Goal: Information Seeking & Learning: Learn about a topic

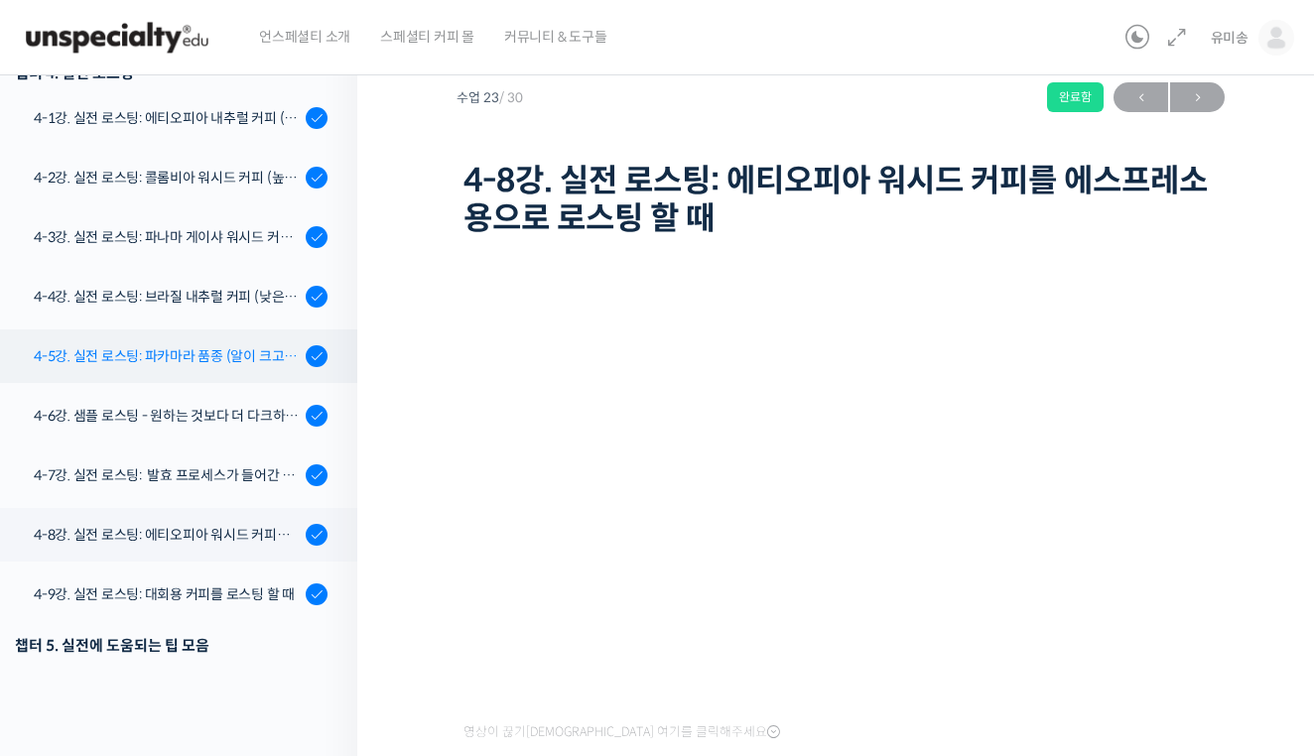
scroll to position [1350, 0]
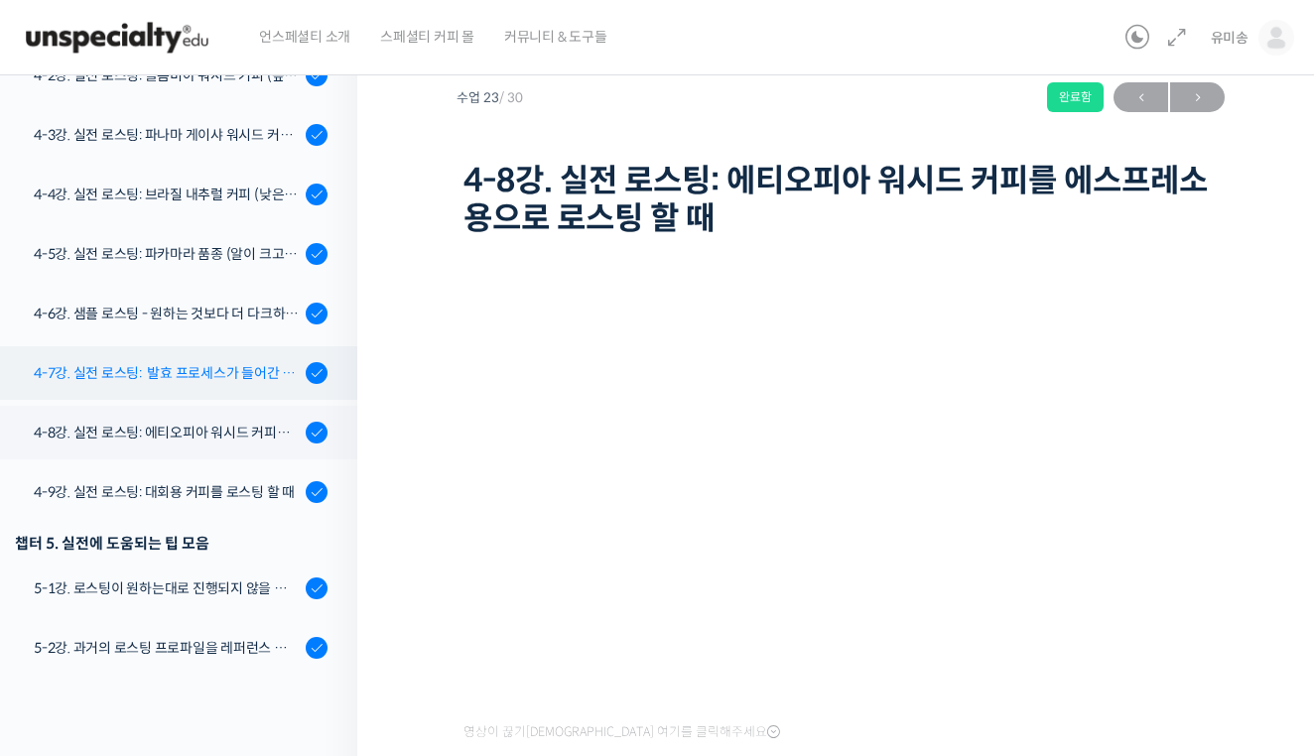
click at [204, 381] on div "4-7강. 실전 로스팅: 발효 프로세스가 들어간 커피를 필터용으로 로스팅 할 때" at bounding box center [167, 373] width 266 height 22
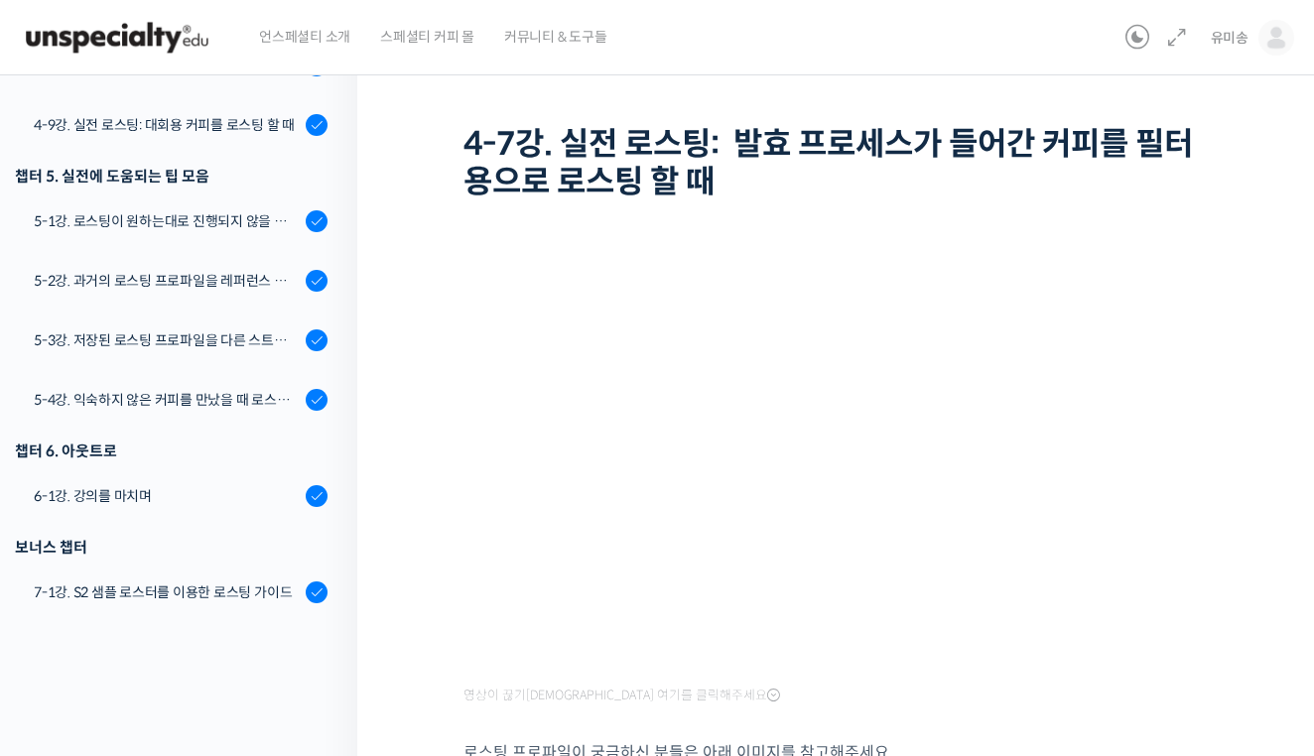
scroll to position [97, 0]
click at [1170, 29] on icon at bounding box center [1177, 38] width 24 height 24
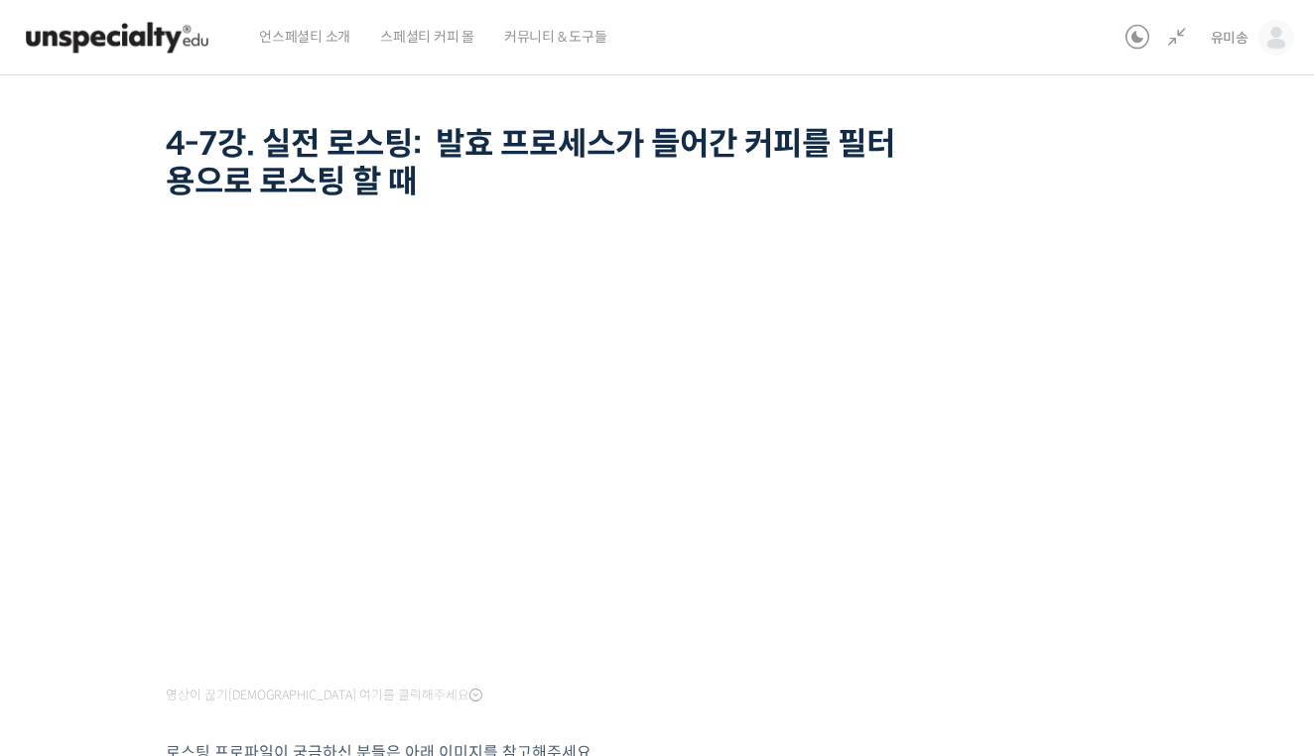
click at [1190, 41] on div "유미송 [PERSON_NAME] @misong791728818107 내가 등록한 강의 나의 자격증 수강생 그룹 내가 참여한 게시글 내 계정 로…" at bounding box center [1206, 37] width 177 height 75
click at [1180, 35] on icon at bounding box center [1177, 38] width 24 height 24
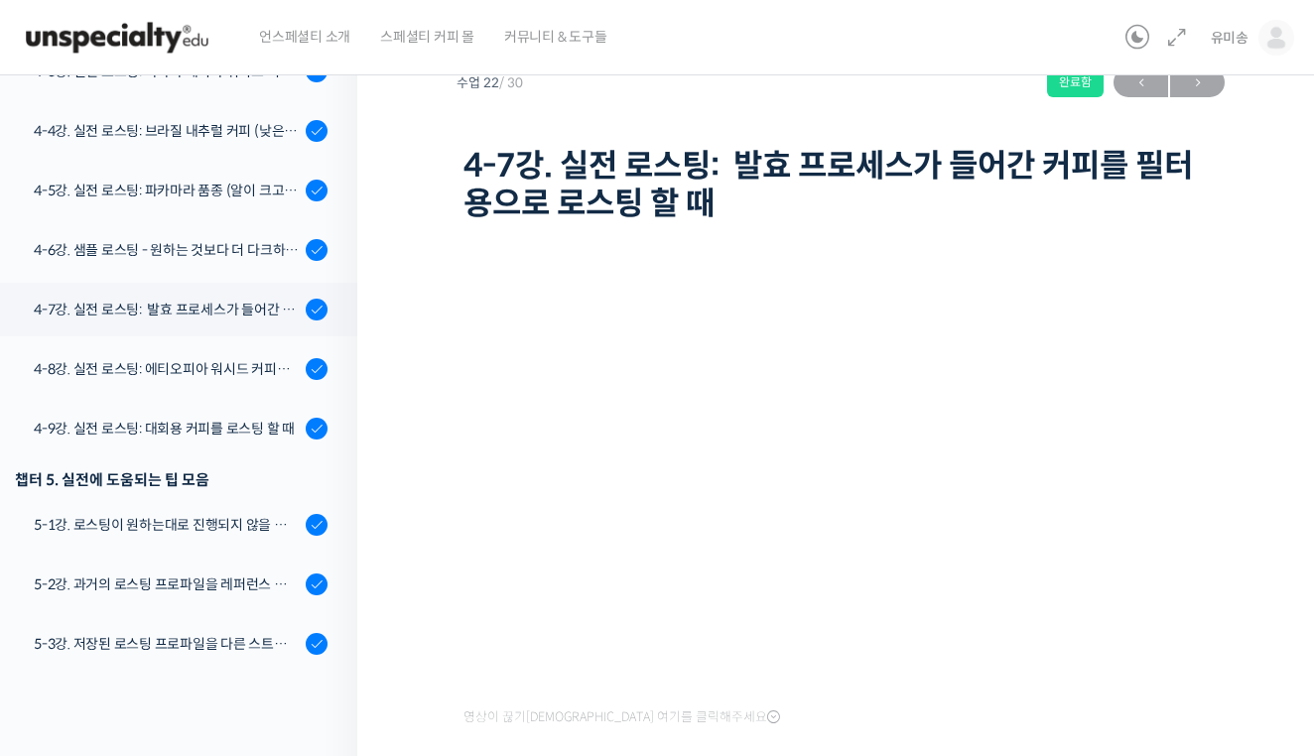
scroll to position [1391, 0]
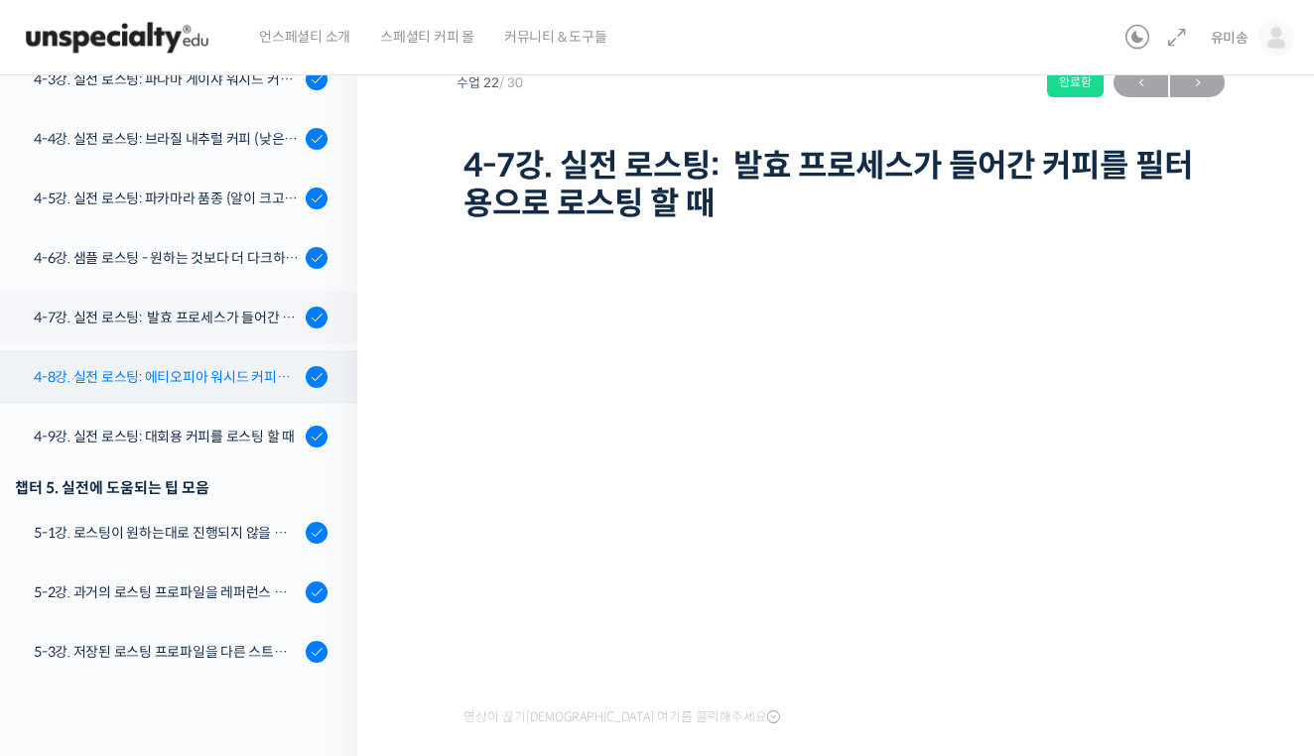
click at [248, 366] on div "4-8강. 실전 로스팅: 에티오피아 워시드 커피를 에스프레소용으로 로스팅 할 때" at bounding box center [167, 377] width 266 height 22
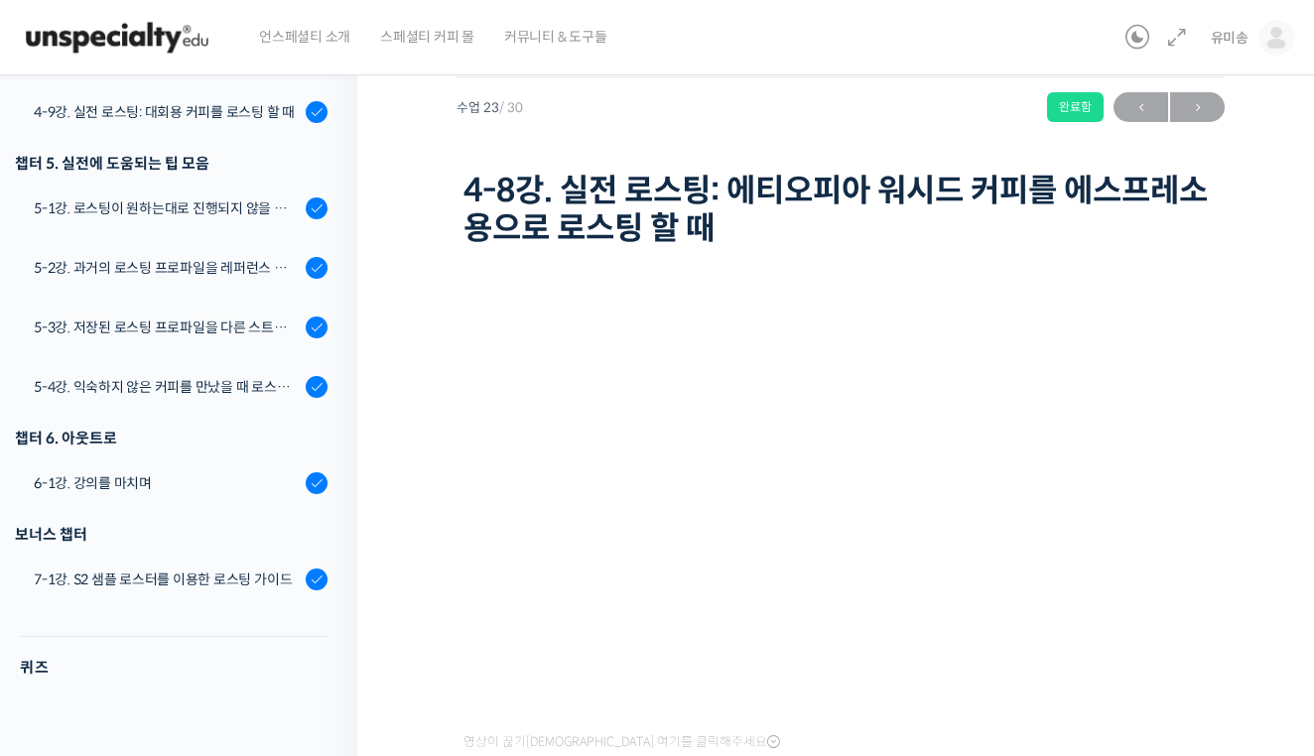
scroll to position [54, 0]
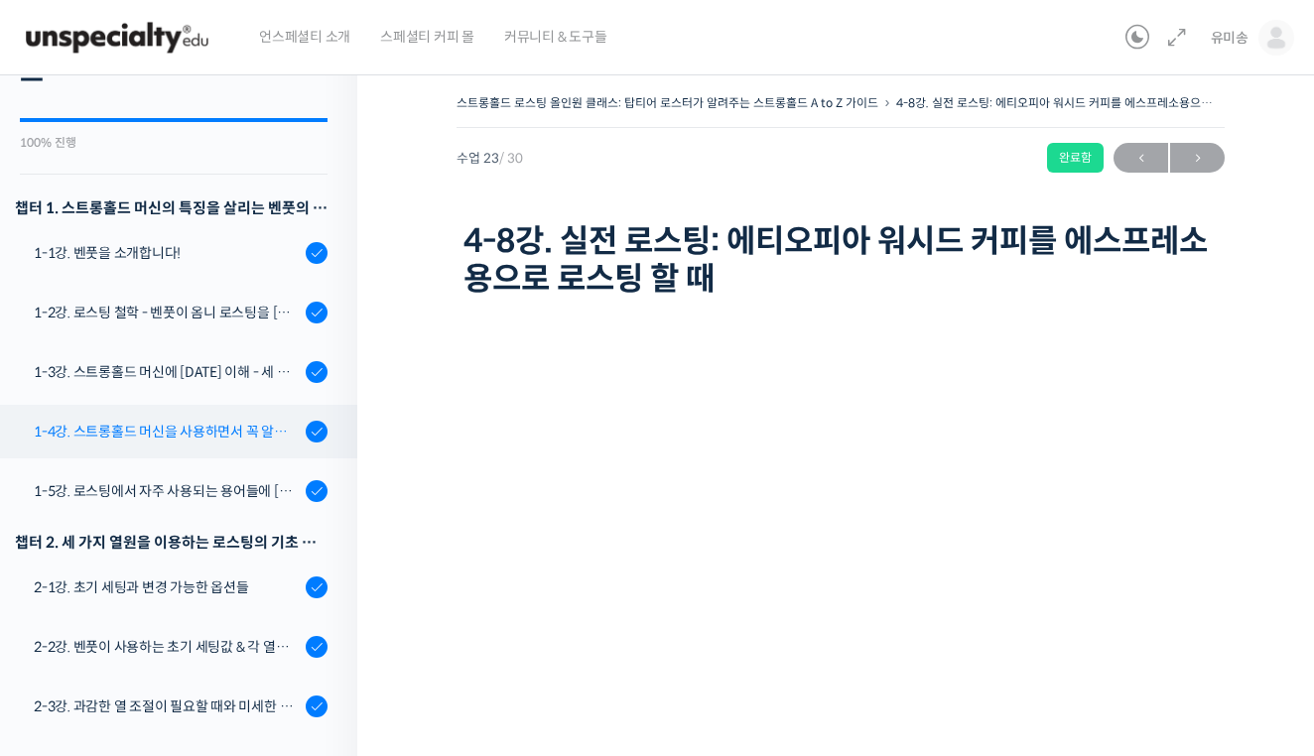
scroll to position [145, 0]
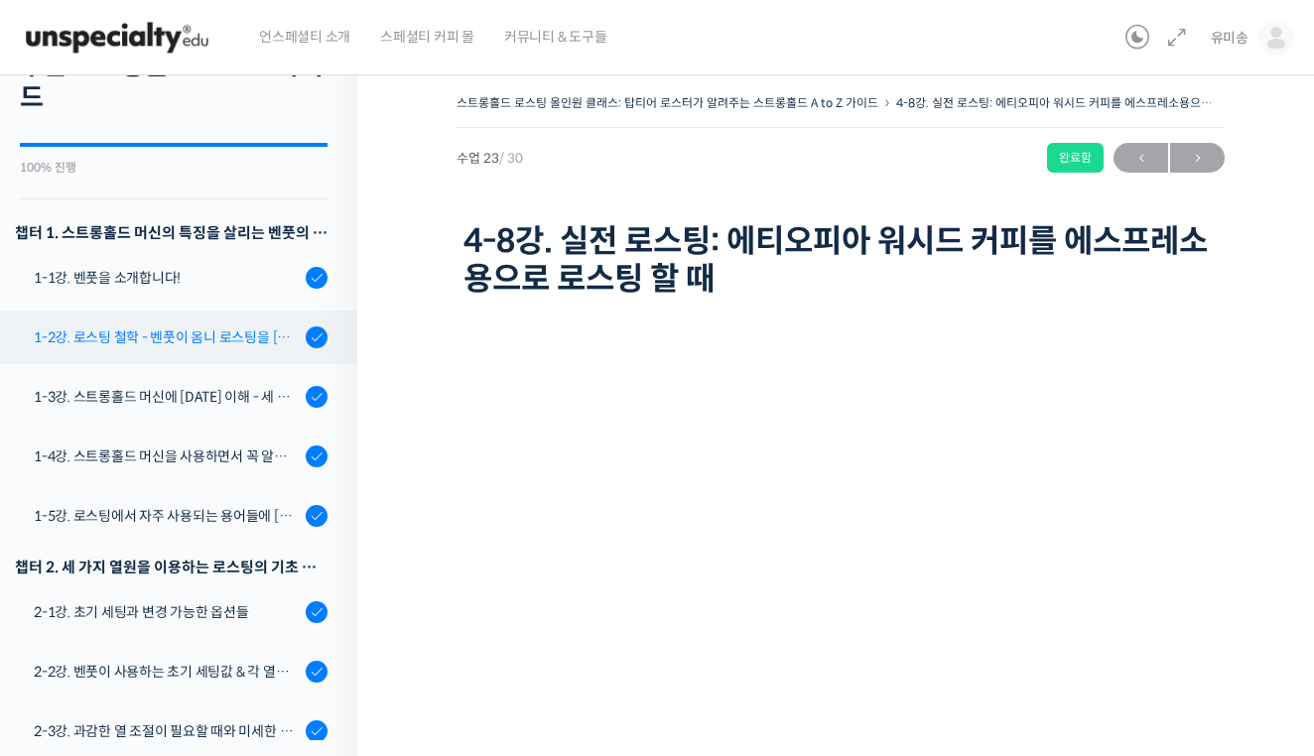
click at [219, 355] on link "1-2강. 로스팅 철학 - 벤풋이 옴니 로스팅을 [DATE] 않는 이유" at bounding box center [173, 338] width 367 height 54
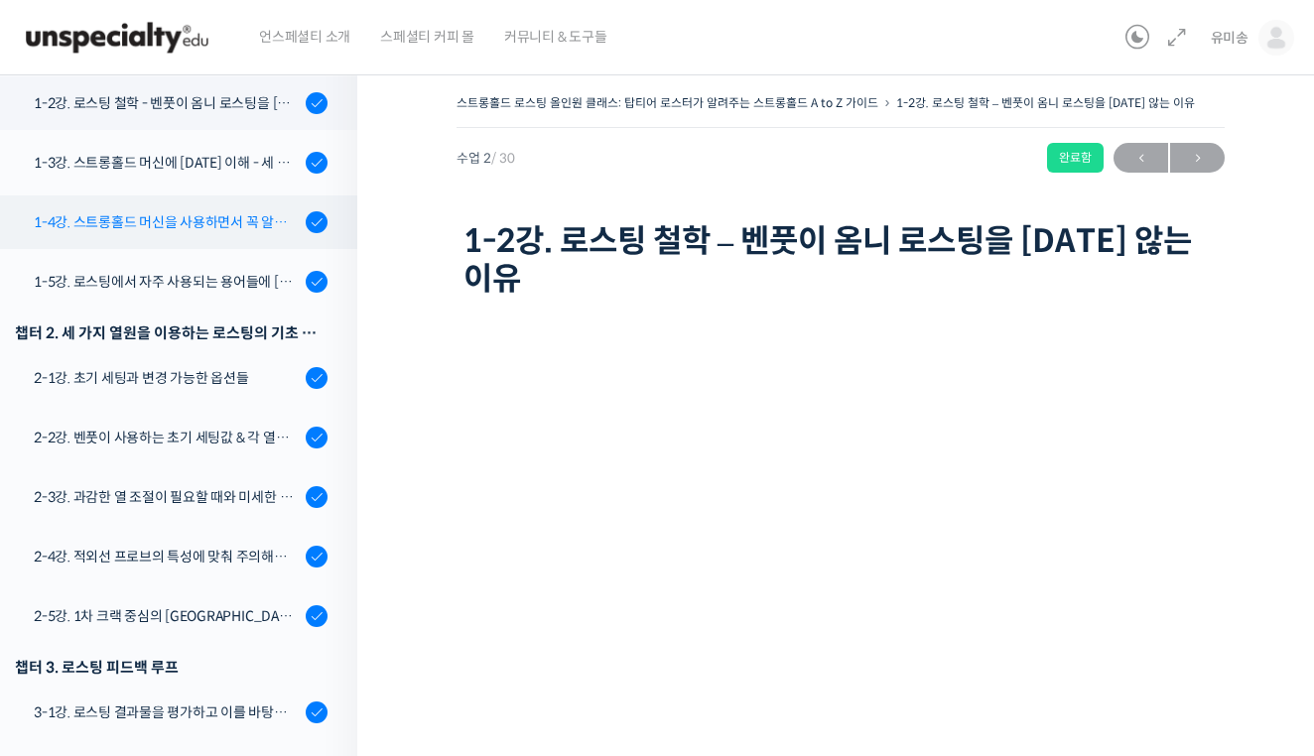
click at [226, 222] on div "1-4강. 스트롱홀드 머신을 사용하면서 꼭 알고 있어야 할 유의사항" at bounding box center [167, 222] width 266 height 22
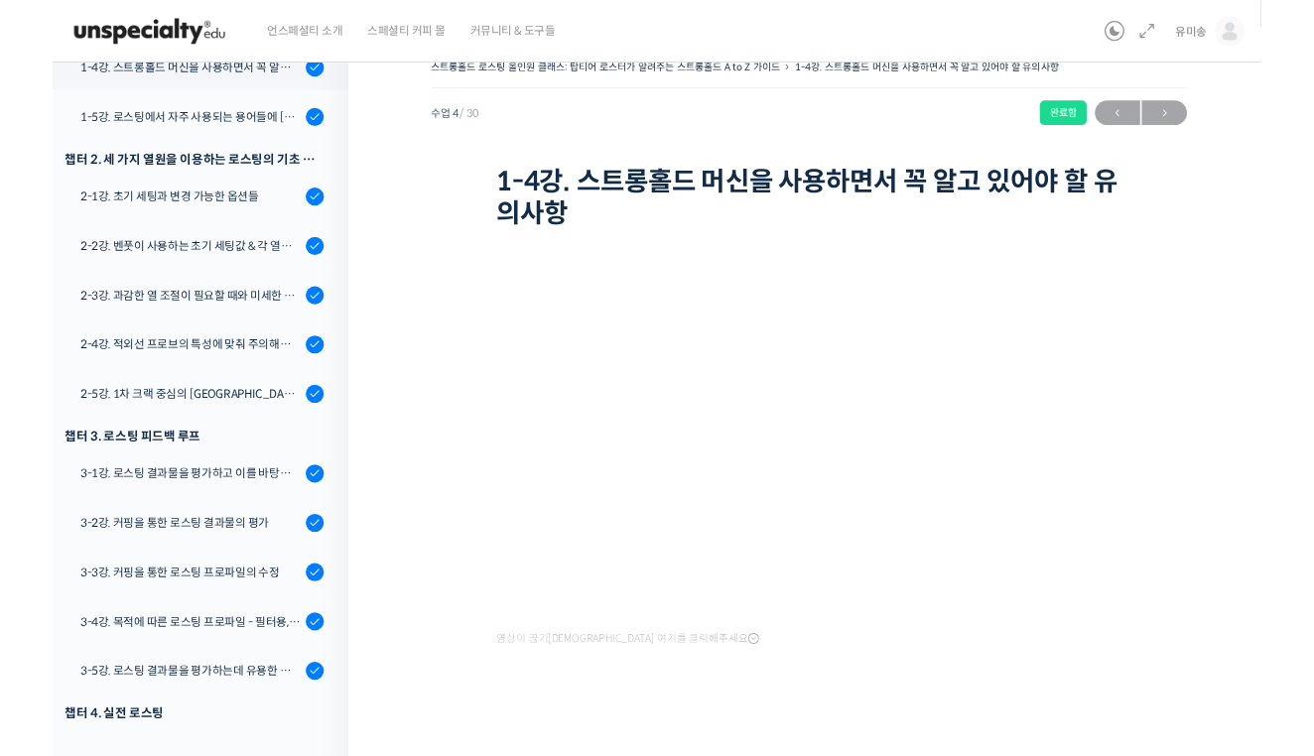
scroll to position [103, 0]
